Goal: Find specific page/section: Find specific page/section

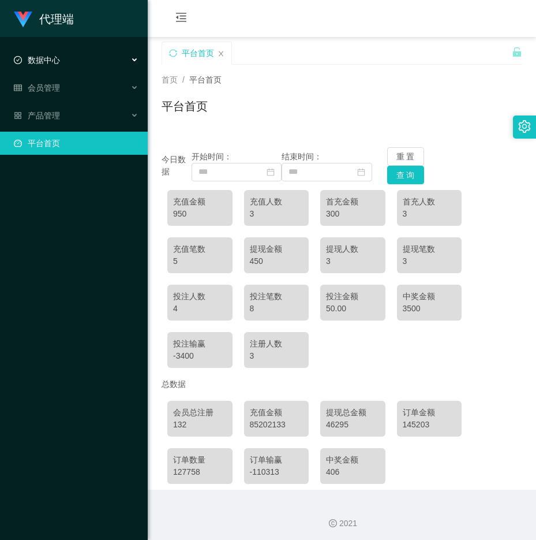
click at [65, 67] on div "数据中心" at bounding box center [74, 59] width 148 height 23
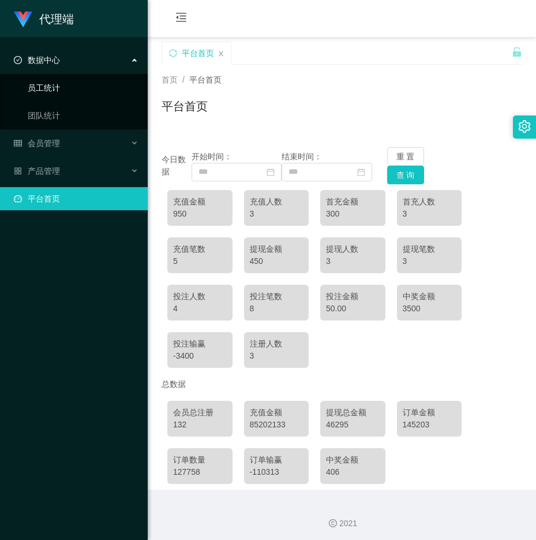
click at [62, 89] on link "员工统计" at bounding box center [83, 87] width 111 height 23
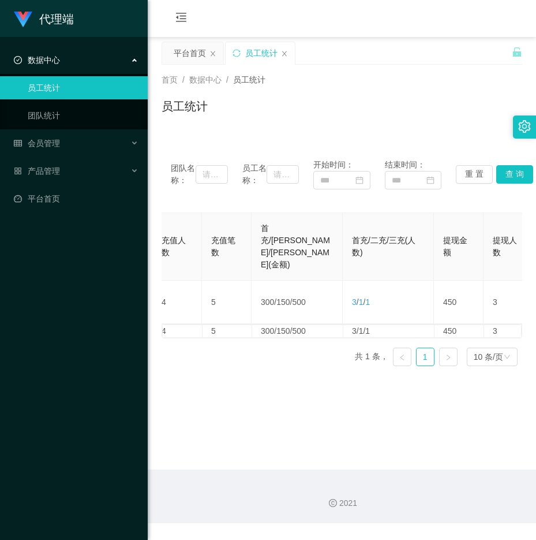
scroll to position [0, 317]
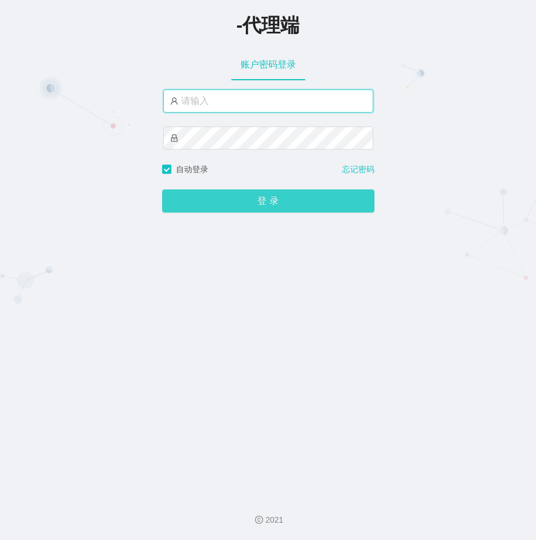
type input "ayang888"
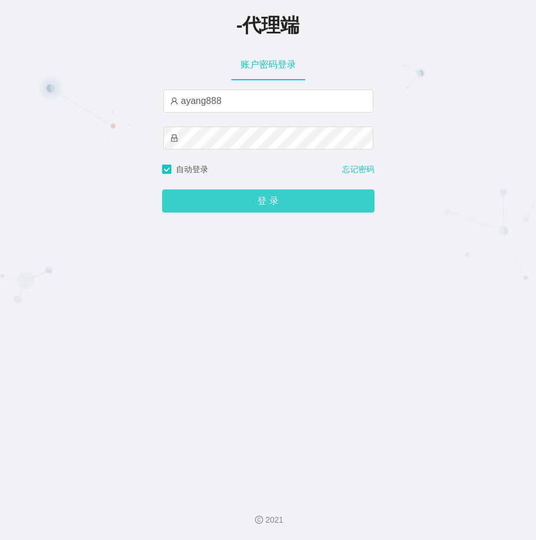
click at [304, 195] on button "登 录" at bounding box center [268, 200] width 212 height 23
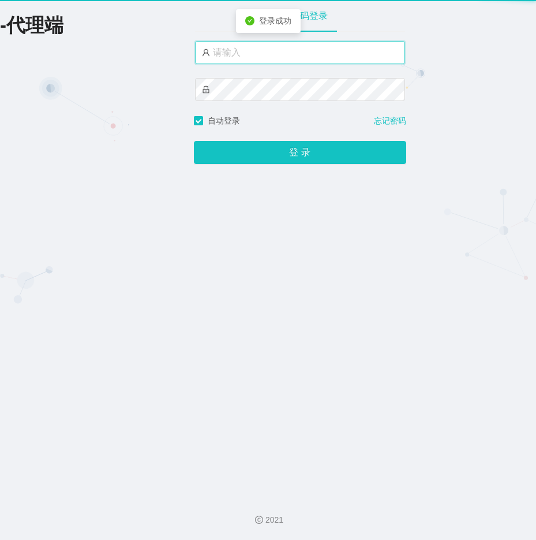
type input "ayang888"
